Goal: Find specific fact: Find specific fact

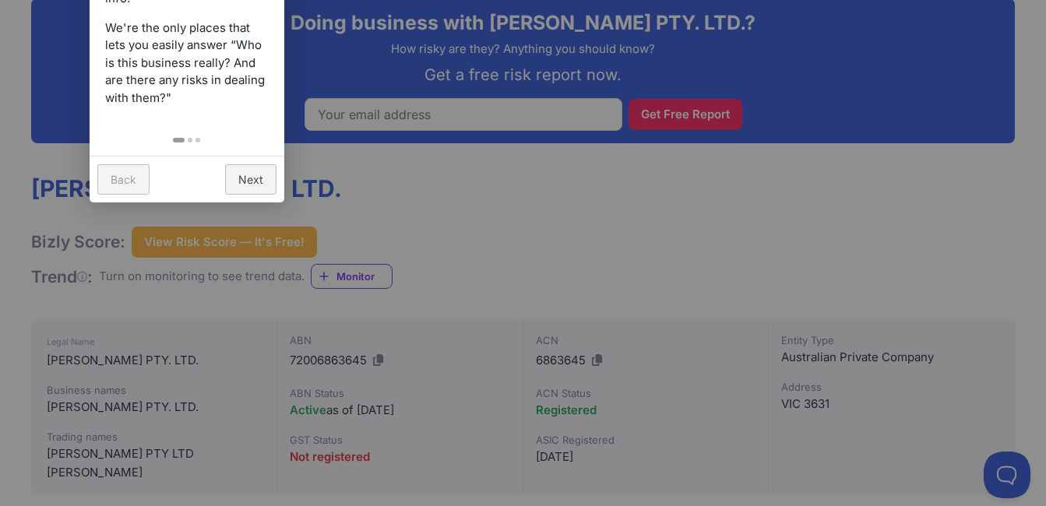
click at [252, 175] on link "Next" at bounding box center [250, 179] width 51 height 30
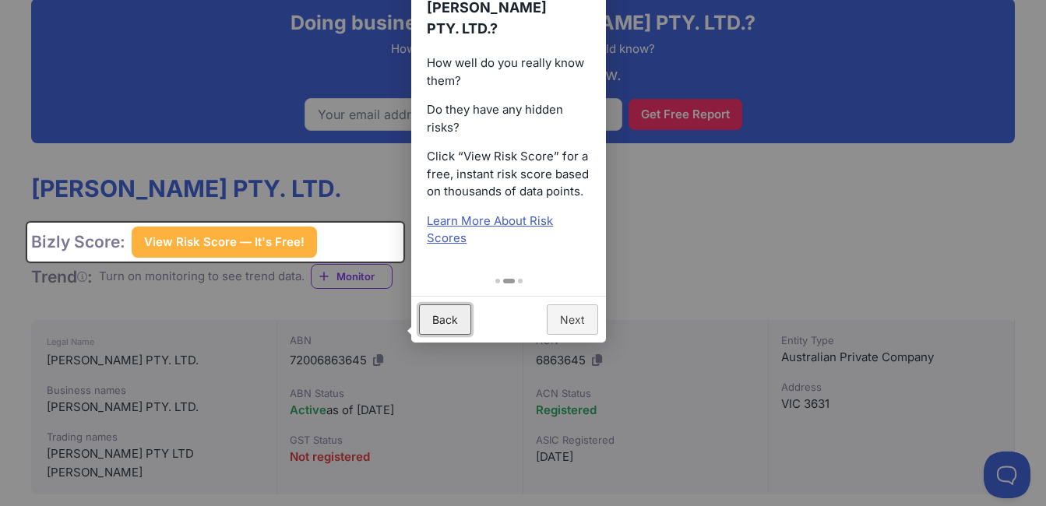
click at [445, 315] on link "Back" at bounding box center [445, 320] width 52 height 30
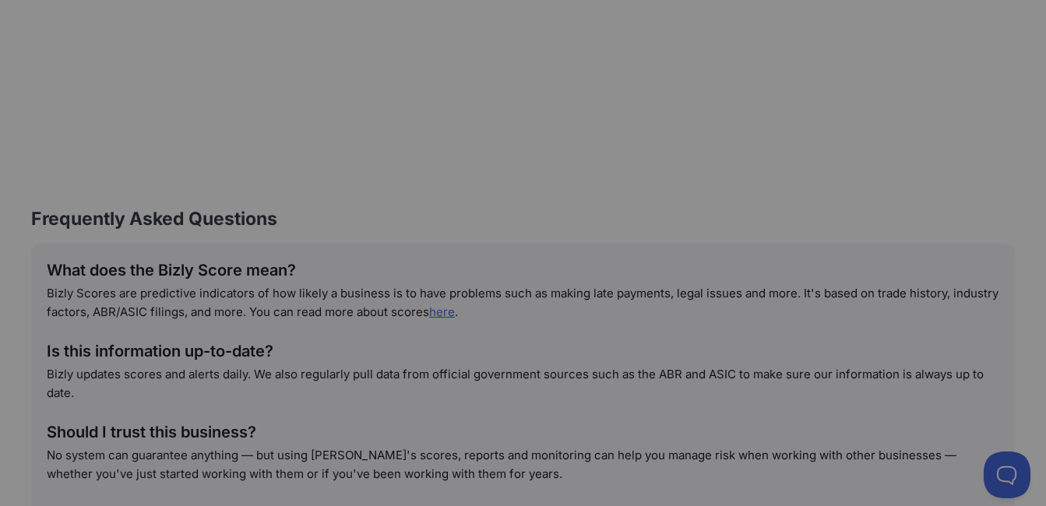
scroll to position [1558, 0]
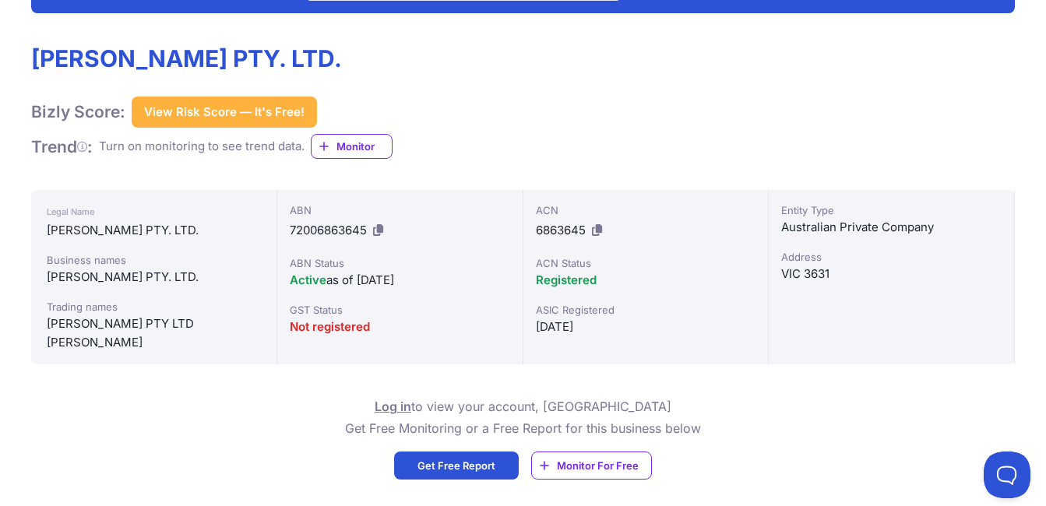
scroll to position [389, 0]
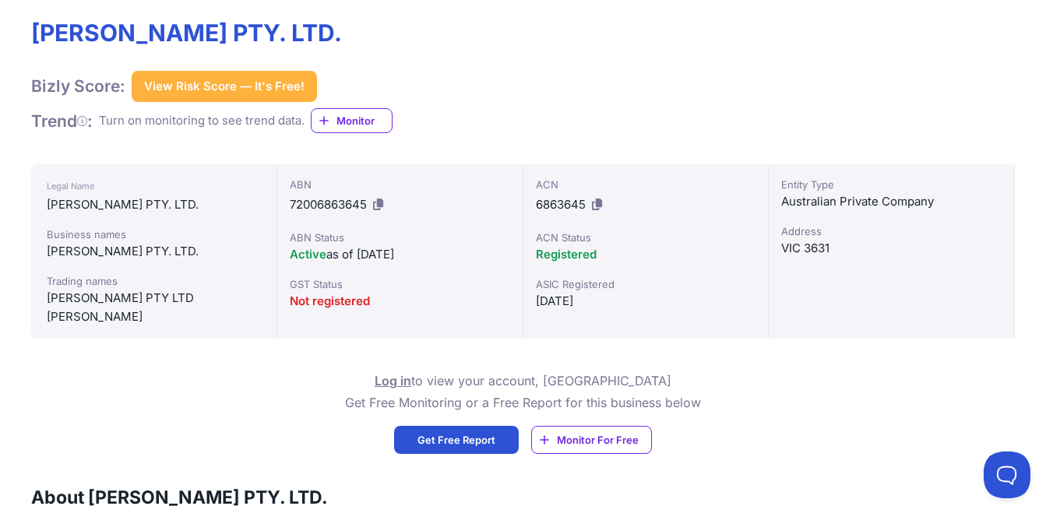
drag, startPoint x: 837, startPoint y: 245, endPoint x: 778, endPoint y: 249, distance: 58.6
click at [778, 249] on div "Entity Type Australian Private Company Address VIC 3631" at bounding box center [892, 251] width 246 height 174
copy div "VIC 3631"
